Goal: Navigation & Orientation: Go to known website

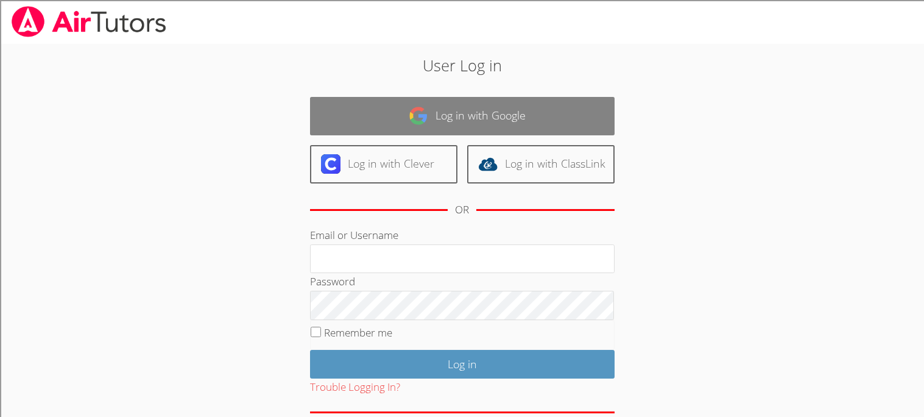
click at [454, 106] on link "Log in with Google" at bounding box center [462, 116] width 305 height 38
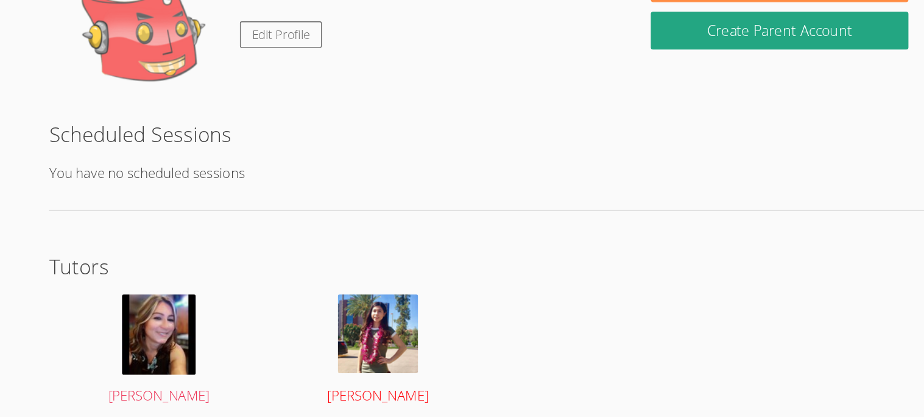
scroll to position [161, 0]
